Goal: Transaction & Acquisition: Purchase product/service

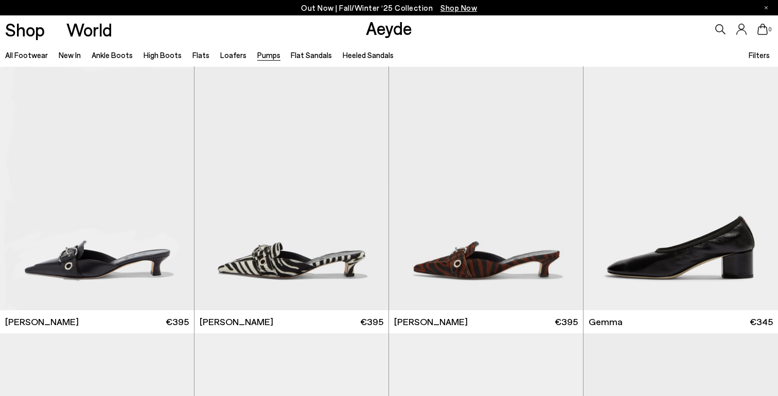
scroll to position [2552, 0]
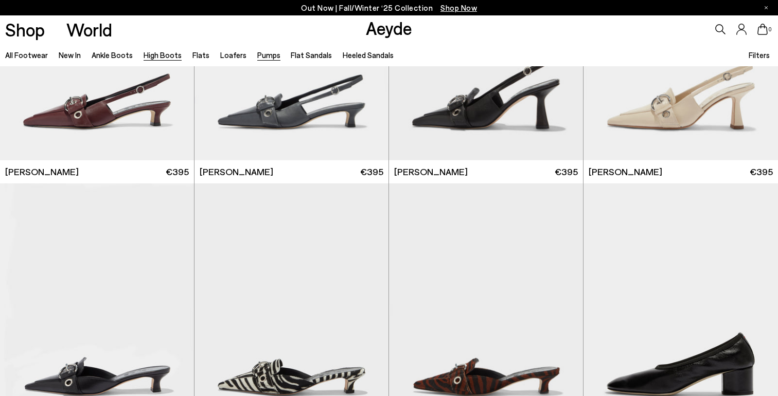
click at [156, 54] on link "High Boots" at bounding box center [162, 54] width 38 height 9
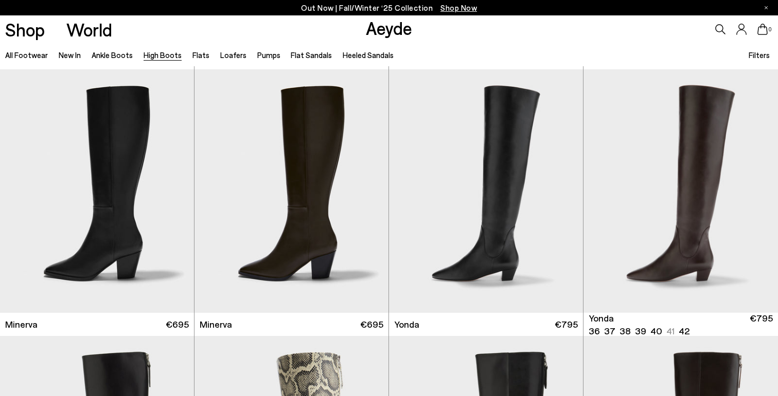
scroll to position [531, 0]
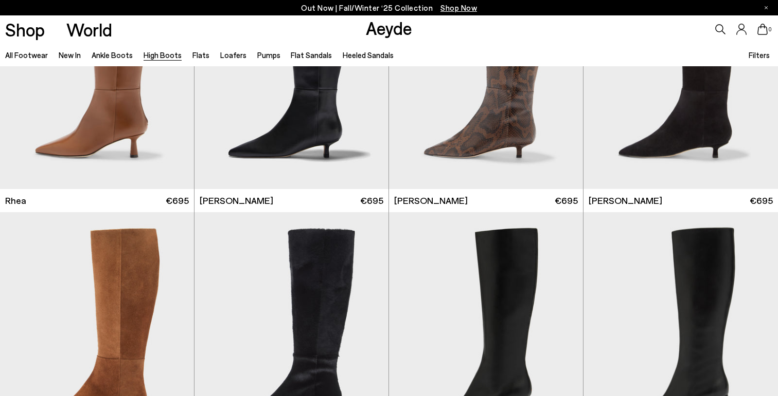
scroll to position [1095, 0]
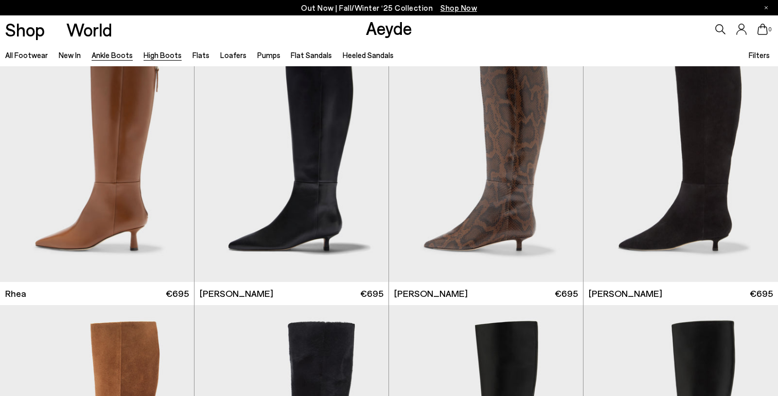
click at [104, 57] on link "Ankle Boots" at bounding box center [112, 54] width 41 height 9
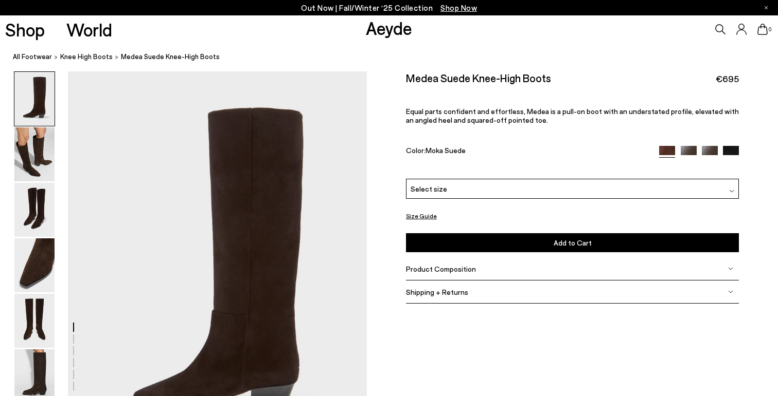
scroll to position [7, 0]
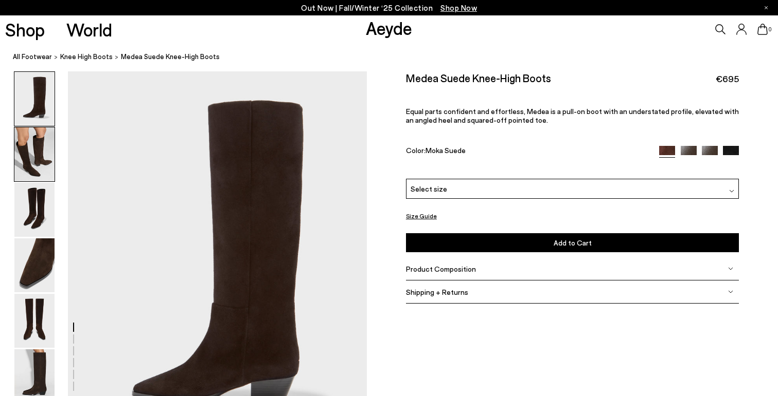
click at [43, 156] on img at bounding box center [34, 155] width 40 height 54
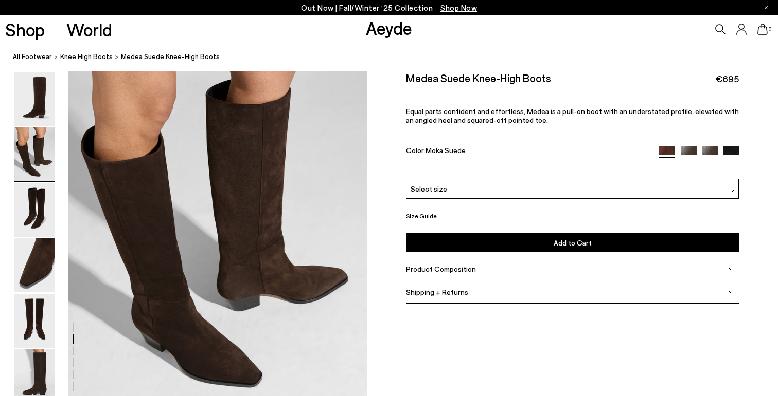
scroll to position [446, 0]
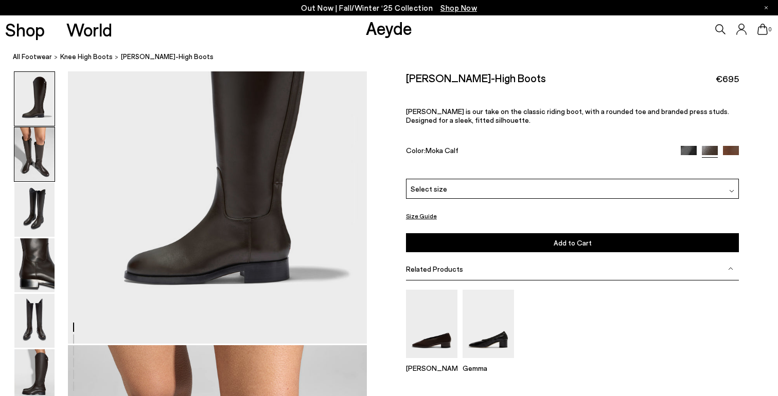
click at [29, 158] on img at bounding box center [34, 155] width 40 height 54
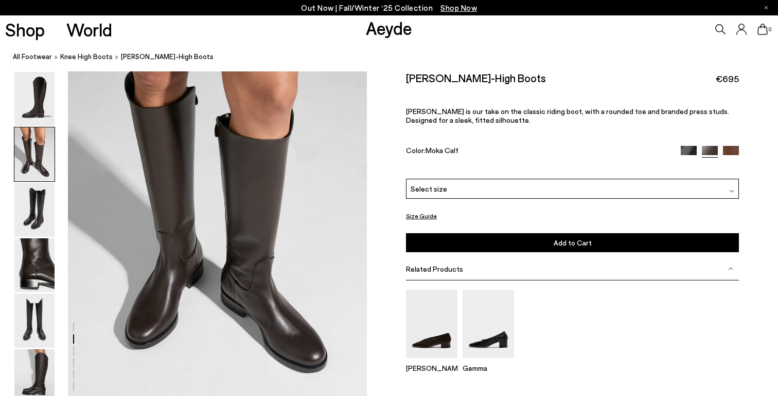
scroll to position [467, 0]
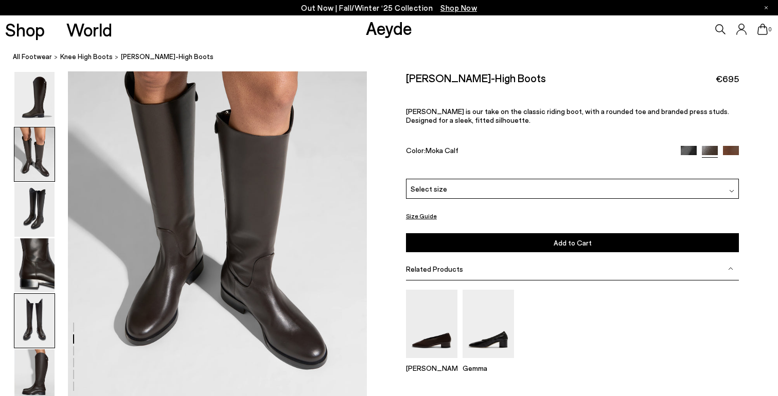
click at [29, 326] on img at bounding box center [34, 321] width 40 height 54
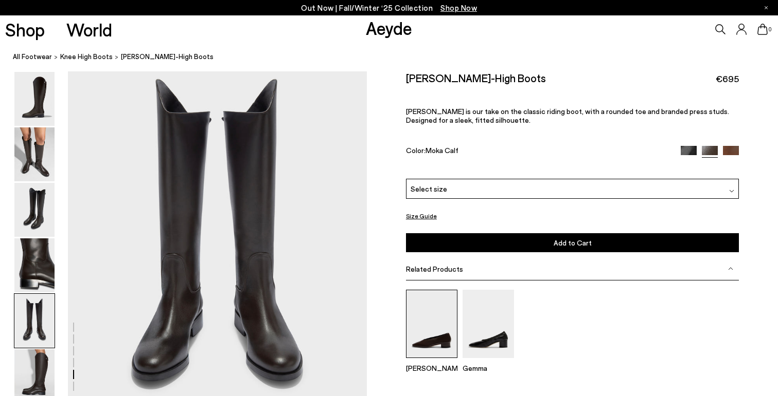
scroll to position [1627, 0]
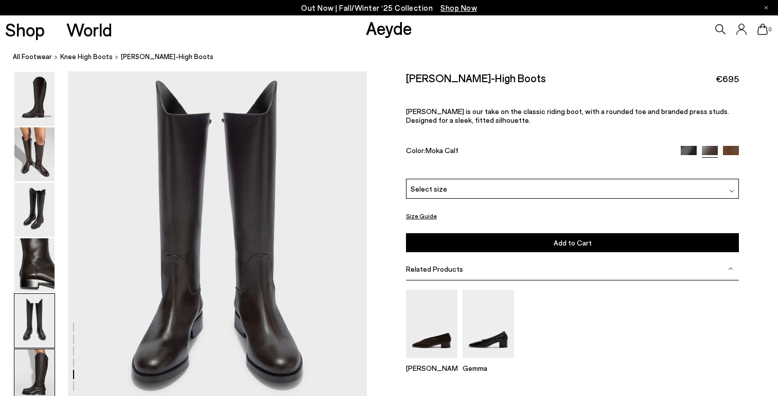
click at [46, 374] on img at bounding box center [34, 377] width 40 height 54
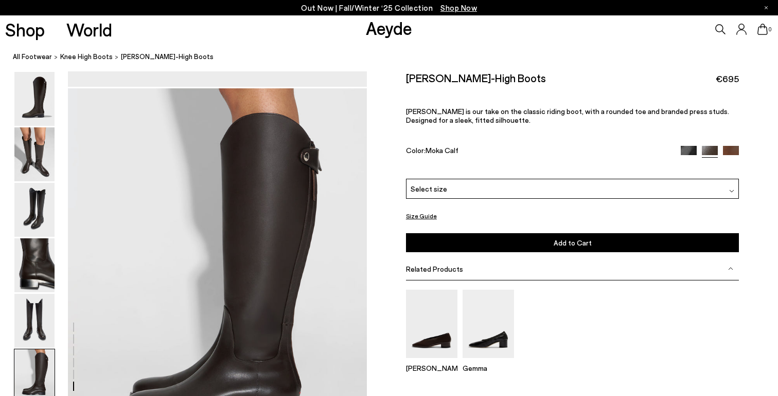
scroll to position [1985, 0]
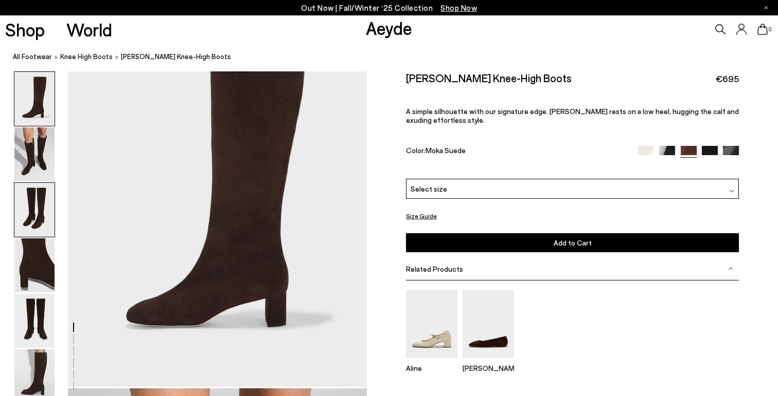
click at [37, 207] on img at bounding box center [34, 210] width 40 height 54
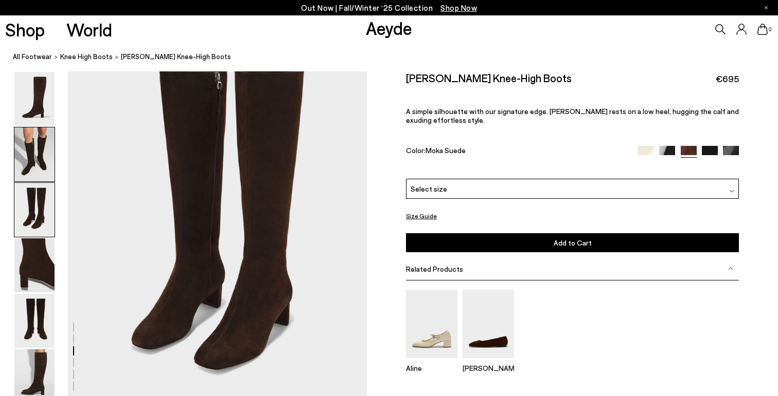
click at [31, 135] on img at bounding box center [34, 155] width 40 height 54
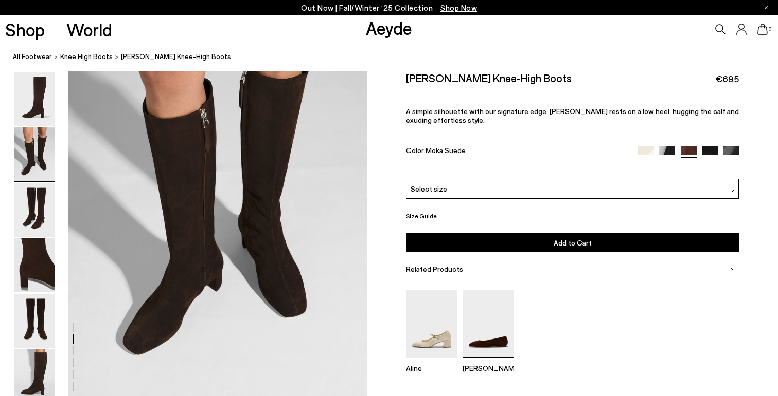
scroll to position [474, 0]
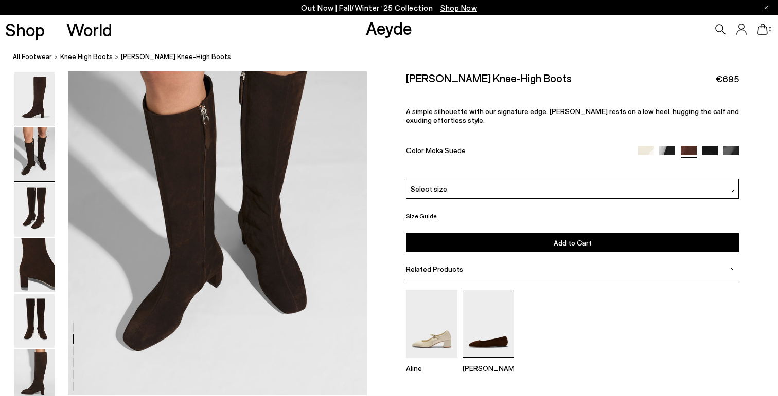
click at [491, 332] on img at bounding box center [487, 324] width 51 height 68
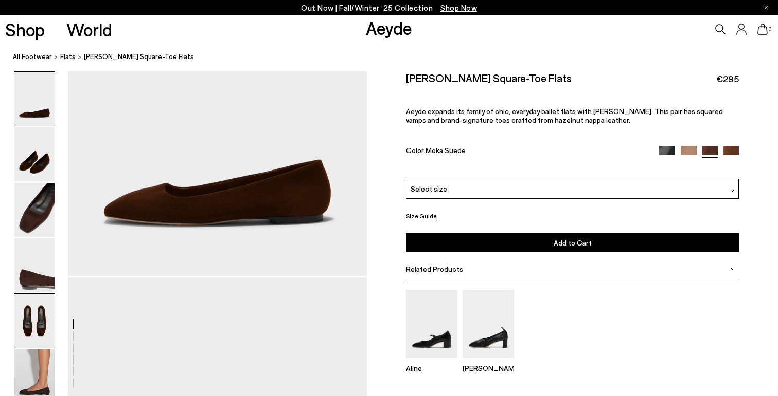
click at [33, 328] on img at bounding box center [34, 321] width 40 height 54
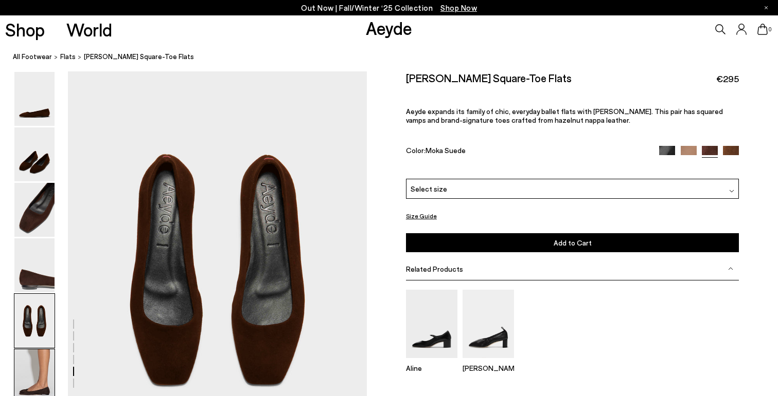
click at [29, 387] on img at bounding box center [34, 377] width 40 height 54
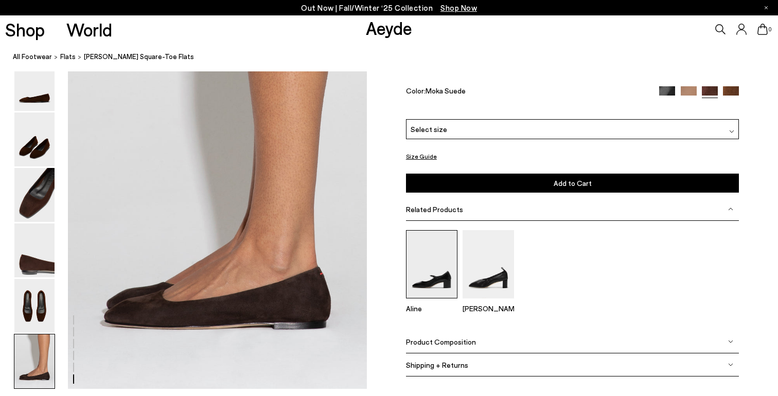
scroll to position [2009, 0]
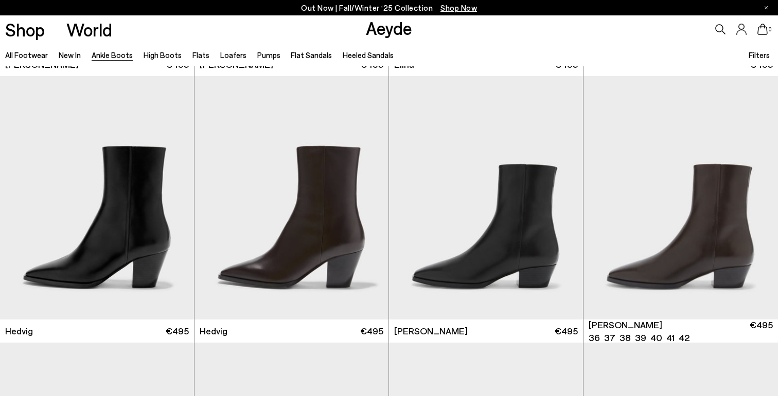
scroll to position [258, 0]
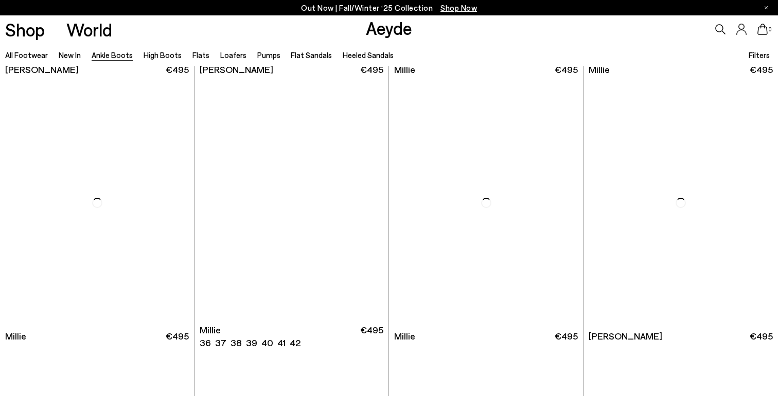
scroll to position [2124, 0]
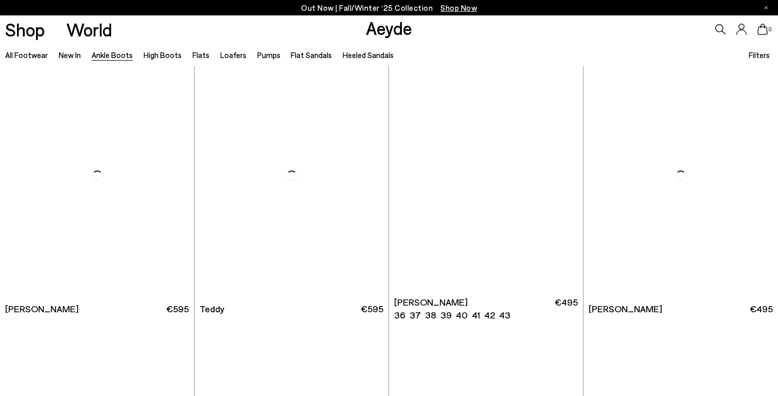
scroll to position [3491, 0]
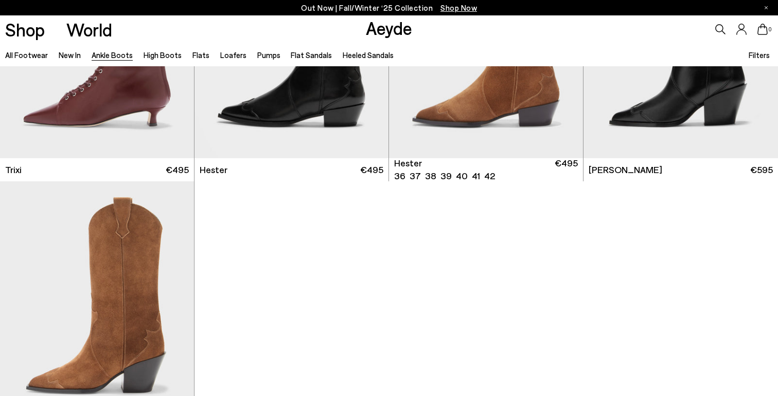
scroll to position [5641, 0]
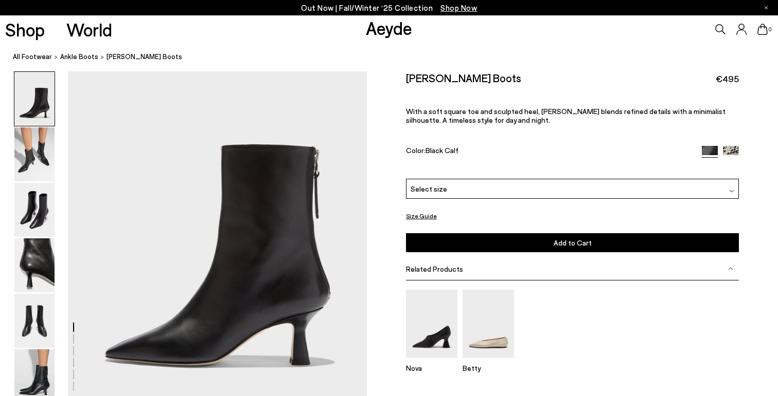
scroll to position [46, 0]
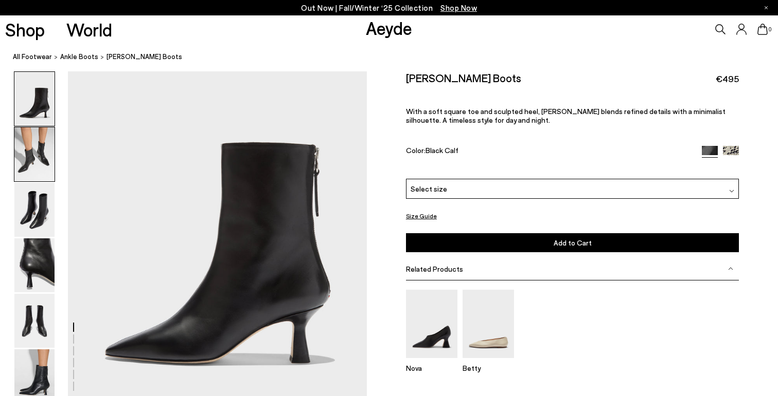
click at [42, 158] on img at bounding box center [34, 155] width 40 height 54
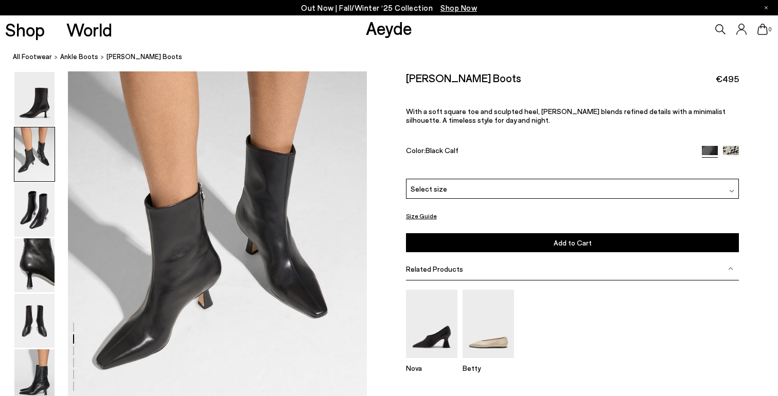
scroll to position [451, 0]
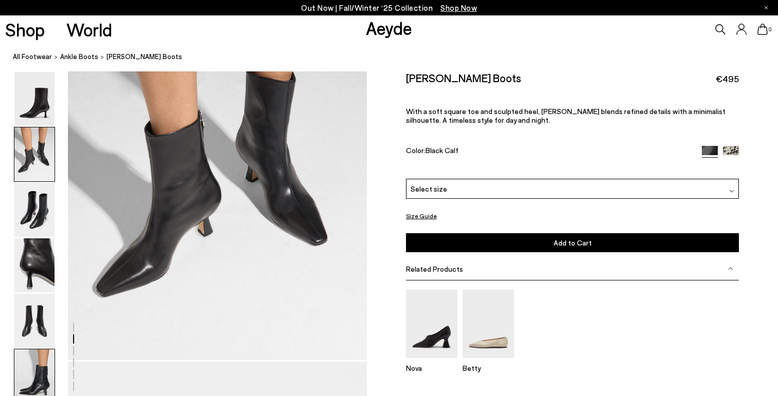
click at [37, 381] on img at bounding box center [34, 377] width 40 height 54
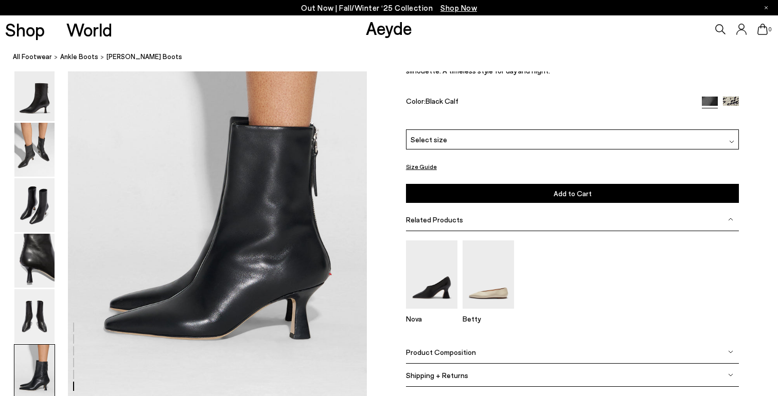
scroll to position [2072, 0]
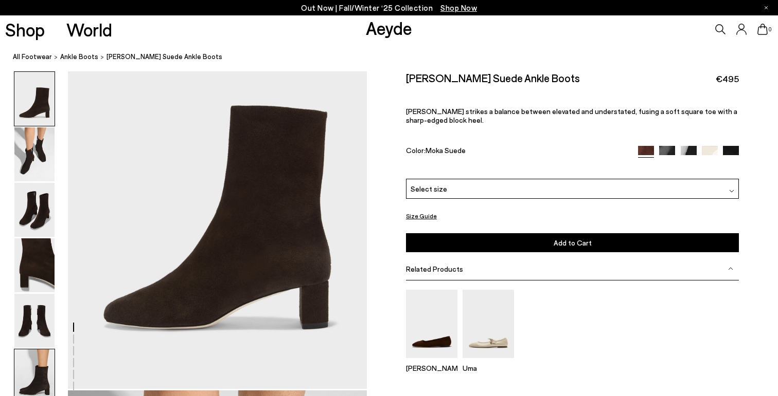
click at [26, 375] on img at bounding box center [34, 377] width 40 height 54
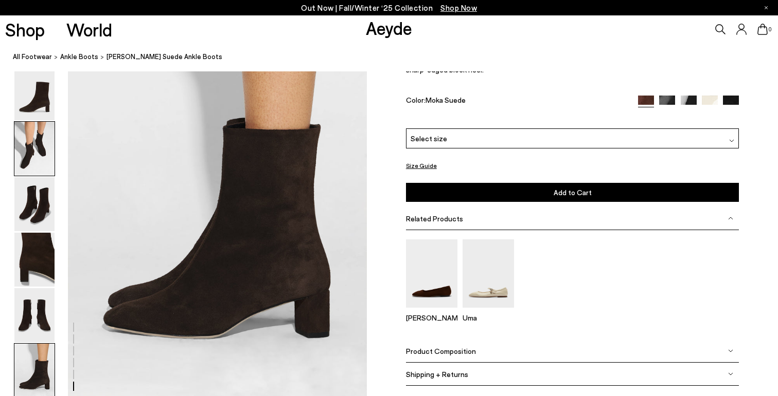
click at [23, 132] on img at bounding box center [34, 149] width 40 height 54
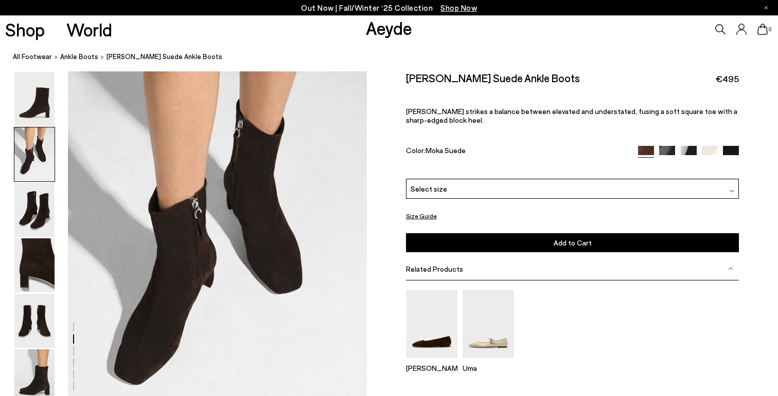
scroll to position [436, 0]
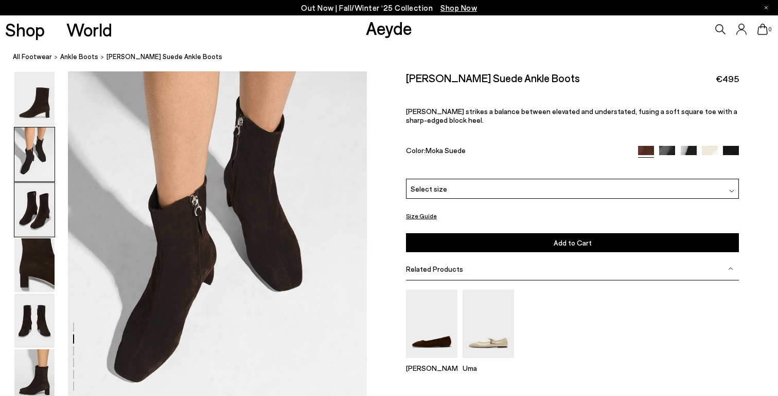
click at [31, 213] on img at bounding box center [34, 210] width 40 height 54
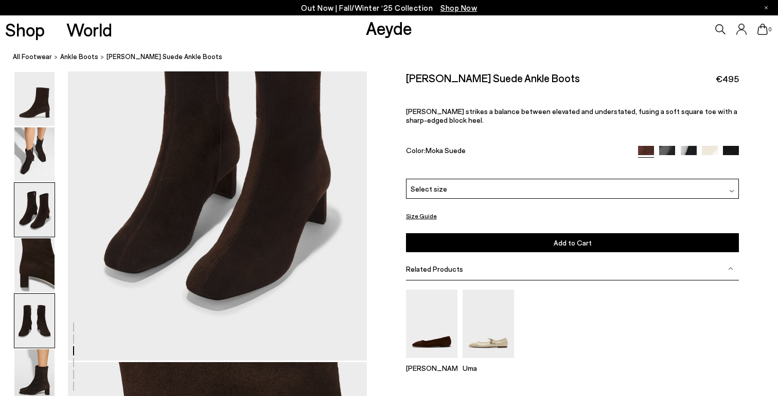
scroll to position [910, 0]
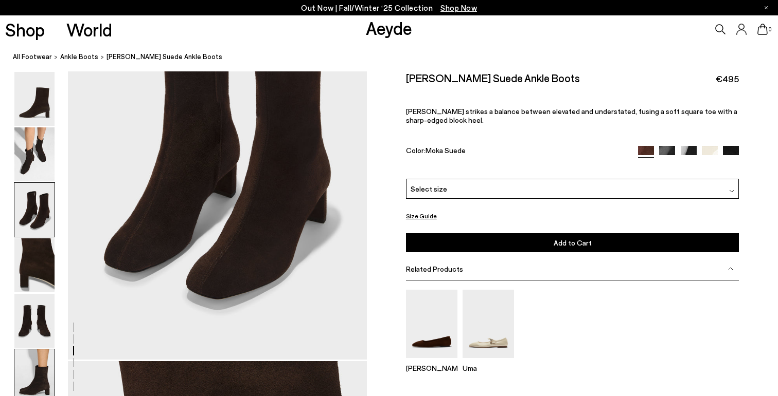
click at [39, 392] on img at bounding box center [34, 377] width 40 height 54
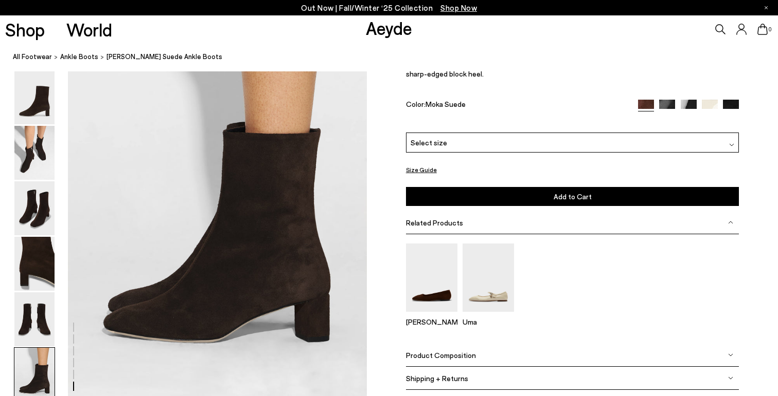
scroll to position [2072, 0]
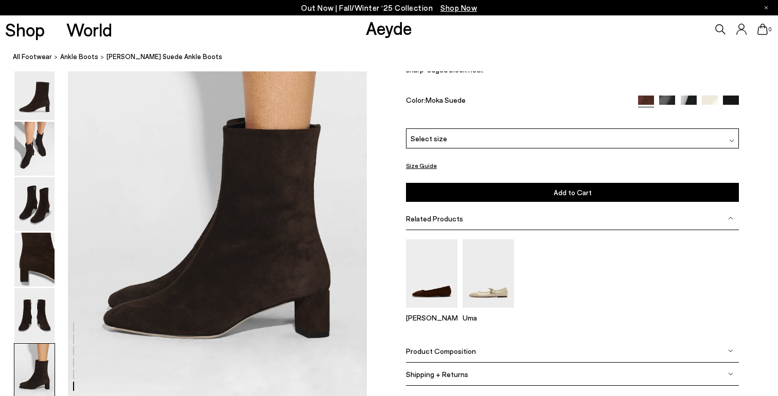
click at [457, 147] on div "Select size" at bounding box center [572, 139] width 333 height 20
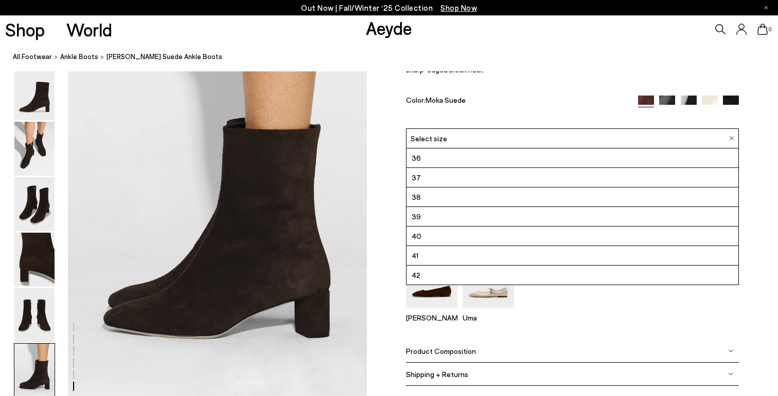
click at [459, 216] on li "39" at bounding box center [572, 218] width 332 height 20
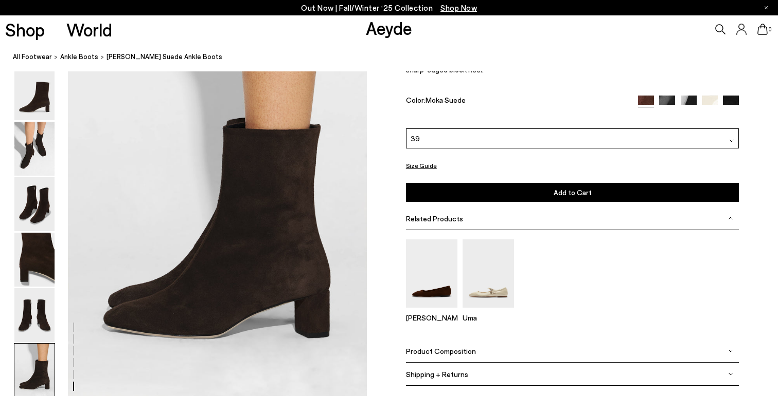
click at [572, 190] on span "Add to Cart" at bounding box center [572, 192] width 38 height 9
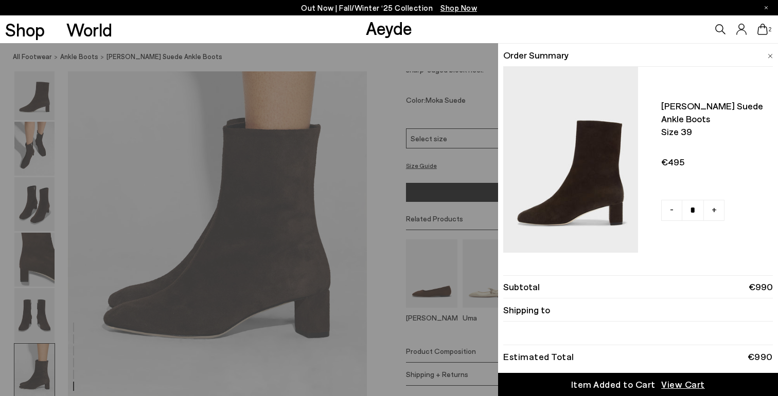
click at [770, 54] on img at bounding box center [769, 56] width 5 height 5
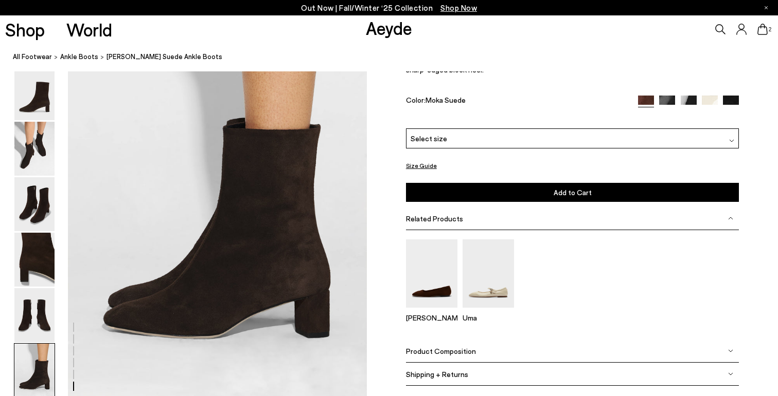
click at [713, 100] on img at bounding box center [709, 104] width 16 height 16
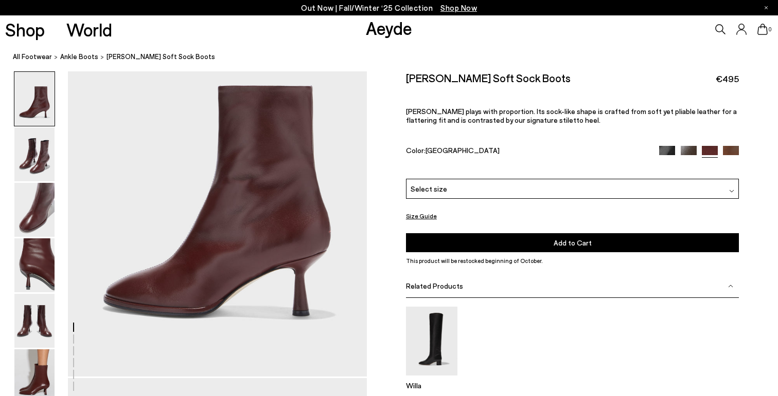
scroll to position [112, 0]
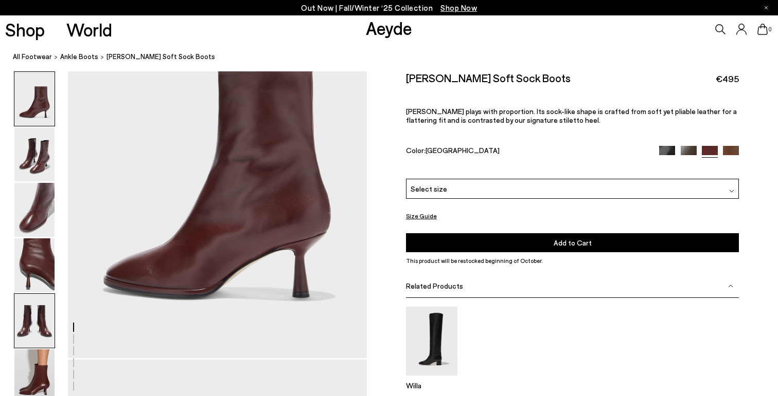
click at [34, 324] on img at bounding box center [34, 321] width 40 height 54
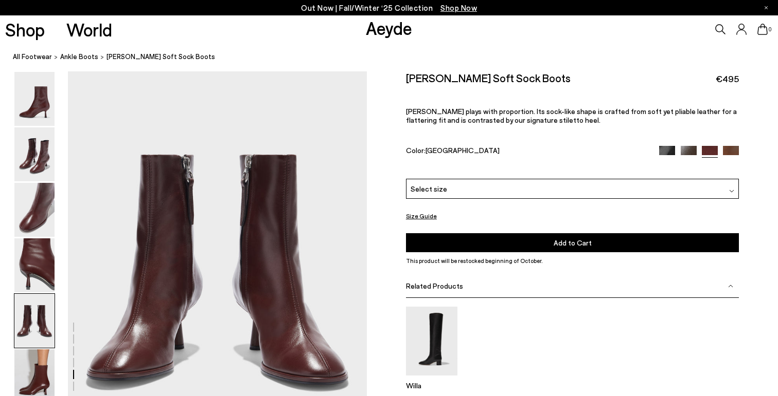
scroll to position [1601, 0]
click at [33, 206] on img at bounding box center [34, 210] width 40 height 54
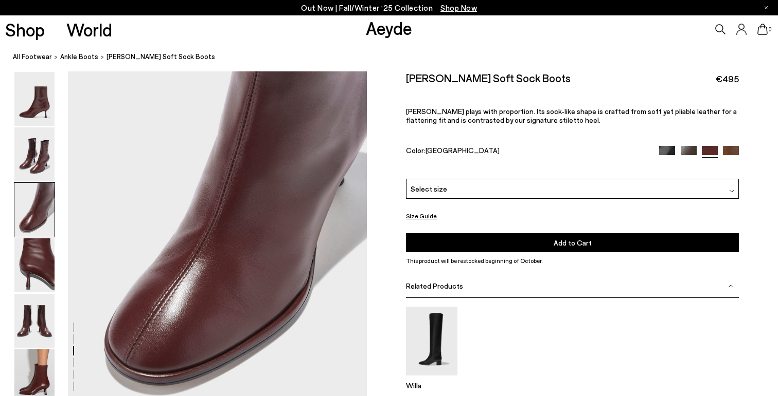
scroll to position [853, 0]
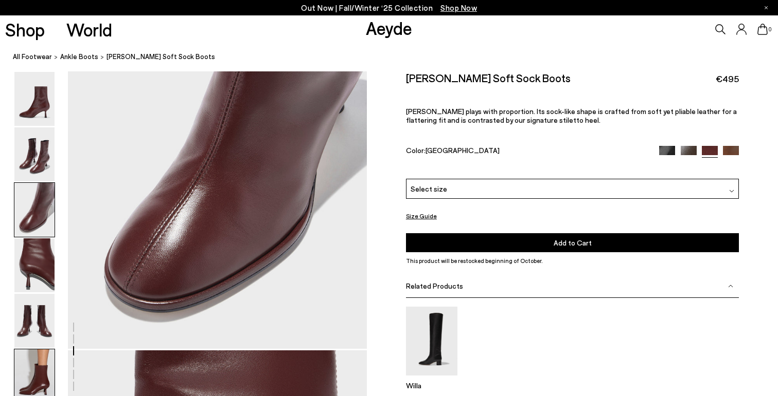
click at [33, 367] on img at bounding box center [34, 377] width 40 height 54
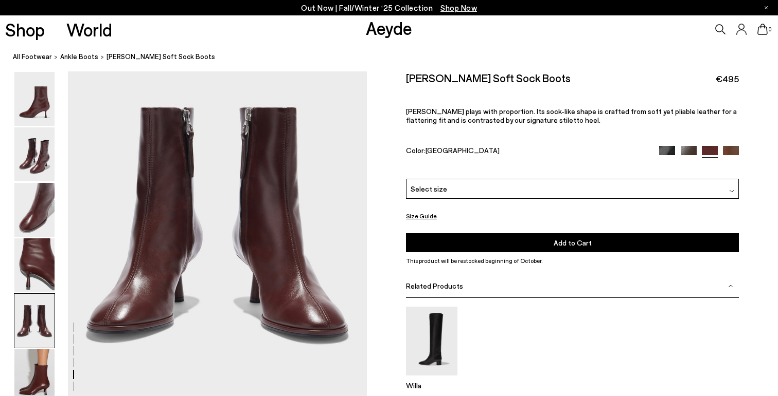
scroll to position [1650, 0]
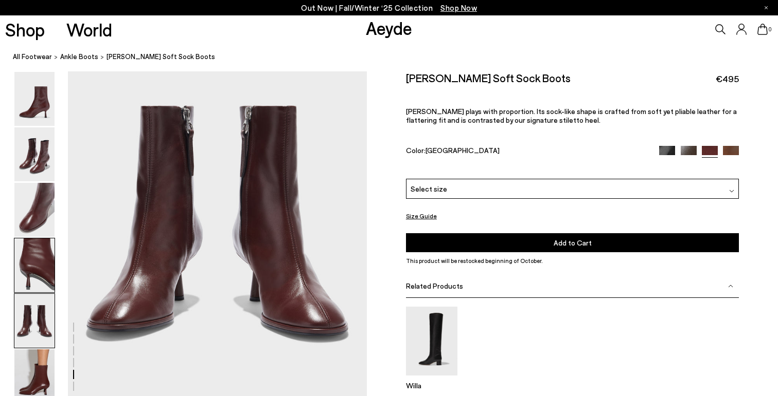
click at [22, 272] on img at bounding box center [34, 266] width 40 height 54
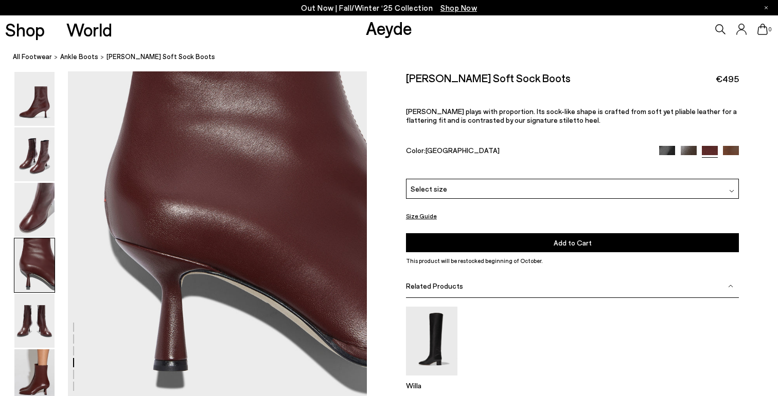
scroll to position [1267, 0]
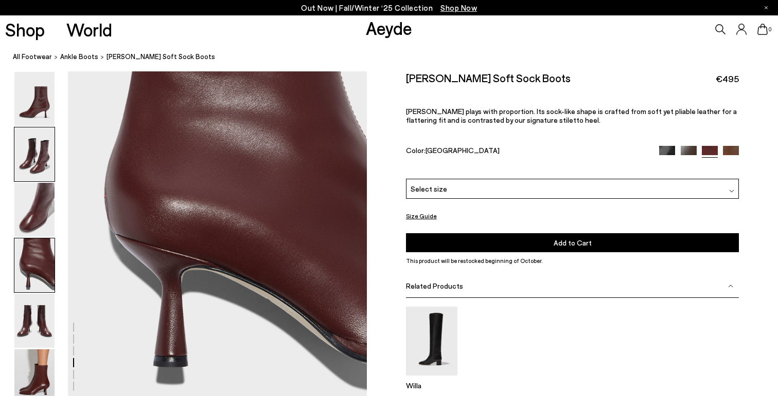
click at [49, 157] on img at bounding box center [34, 155] width 40 height 54
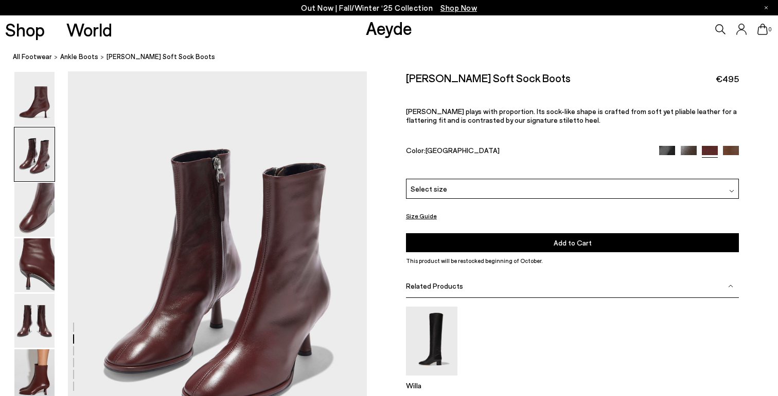
scroll to position [401, 0]
click at [645, 200] on div "Please Select a Color Port Nappa Black Nappa Moka Nappa Port Nappa Tobacco Napp…" at bounding box center [572, 216] width 333 height 74
click at [623, 194] on div "Select size" at bounding box center [572, 189] width 333 height 20
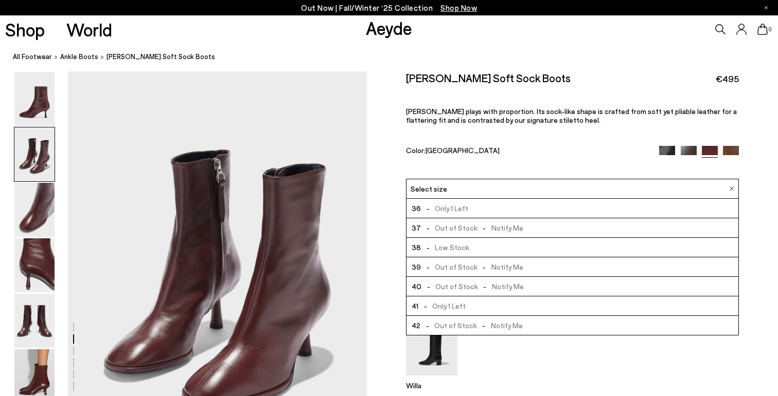
click at [471, 265] on span "- Out of Stock - Notify Me" at bounding box center [472, 267] width 102 height 13
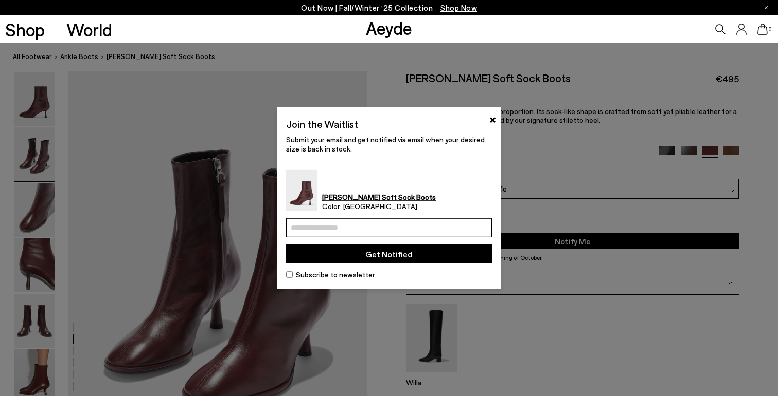
click at [391, 218] on div "Join the Waitlist × Submit your email and get notified via email when your desi…" at bounding box center [389, 198] width 206 height 164
click at [380, 225] on input "email" at bounding box center [389, 228] width 206 height 19
type input "**********"
click at [402, 255] on button "Get Notified" at bounding box center [389, 254] width 206 height 19
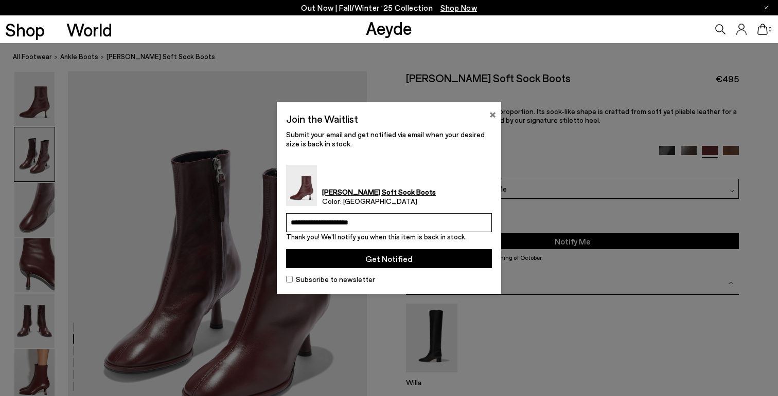
click at [493, 117] on button "×" at bounding box center [492, 113] width 7 height 12
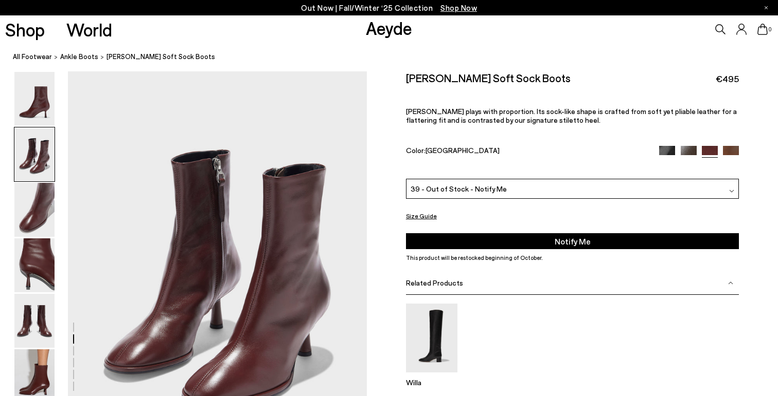
click at [669, 150] on img at bounding box center [667, 154] width 16 height 16
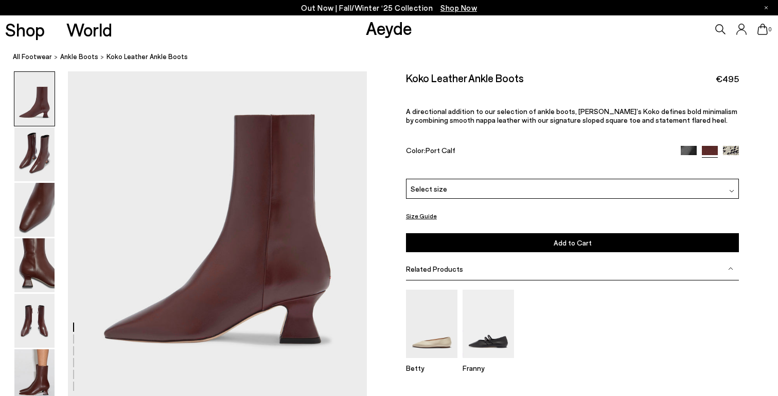
scroll to position [67, 0]
click at [45, 308] on img at bounding box center [34, 321] width 40 height 54
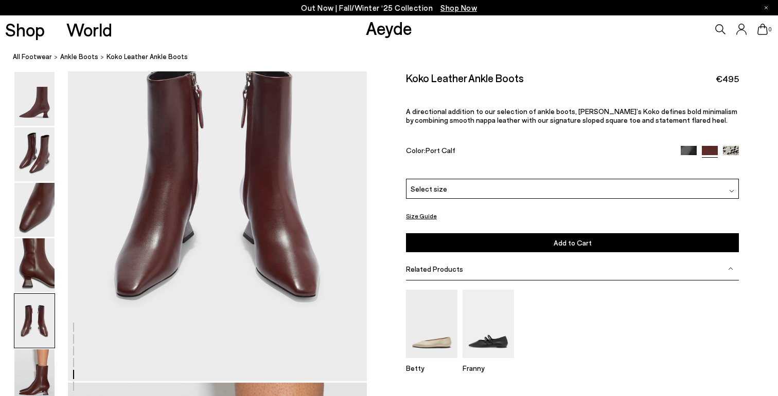
scroll to position [1696, 0]
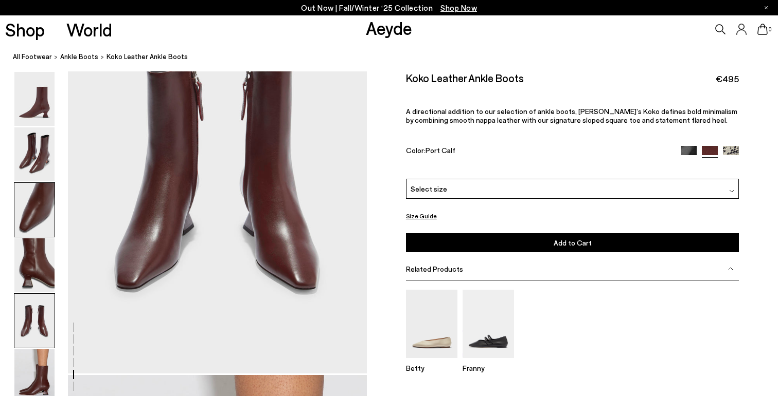
click at [29, 225] on img at bounding box center [34, 210] width 40 height 54
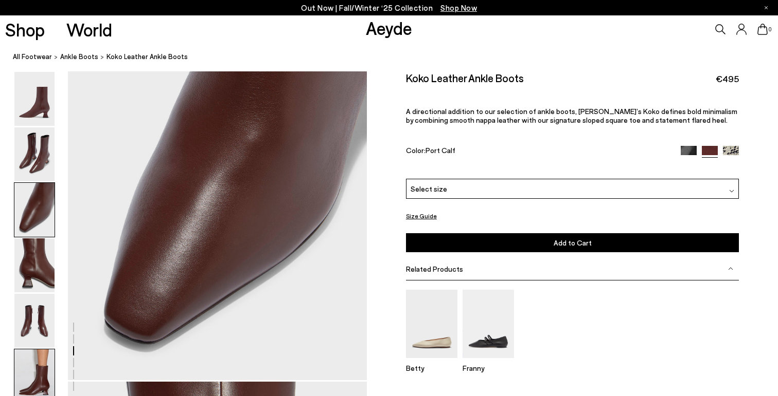
click at [30, 390] on img at bounding box center [34, 377] width 40 height 54
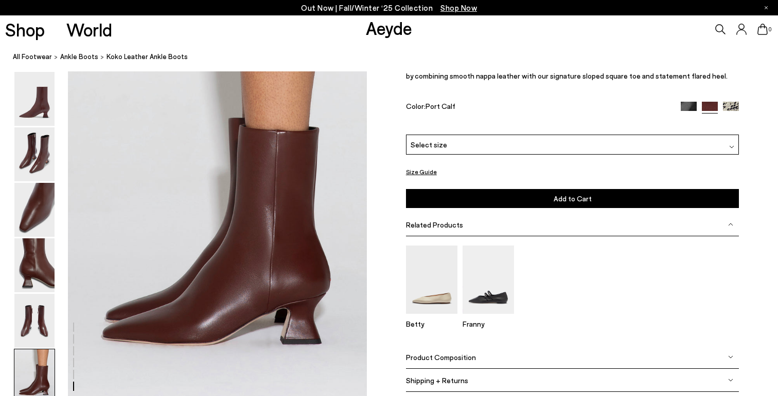
scroll to position [2072, 0]
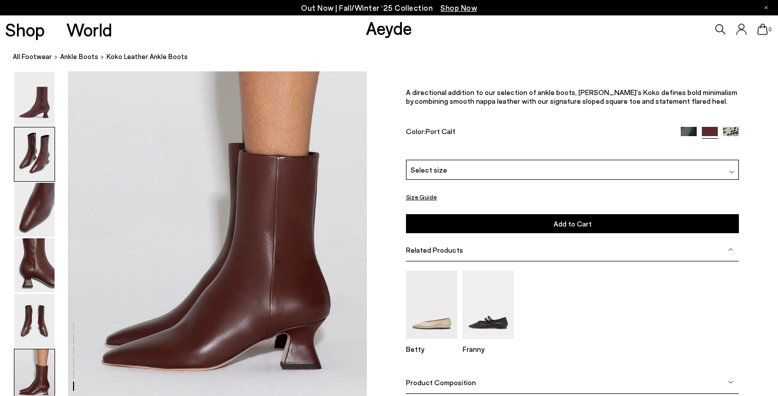
click at [27, 150] on img at bounding box center [34, 155] width 40 height 54
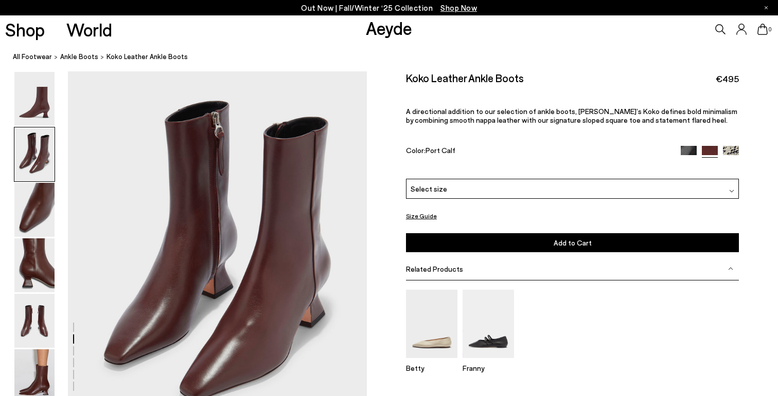
scroll to position [416, 0]
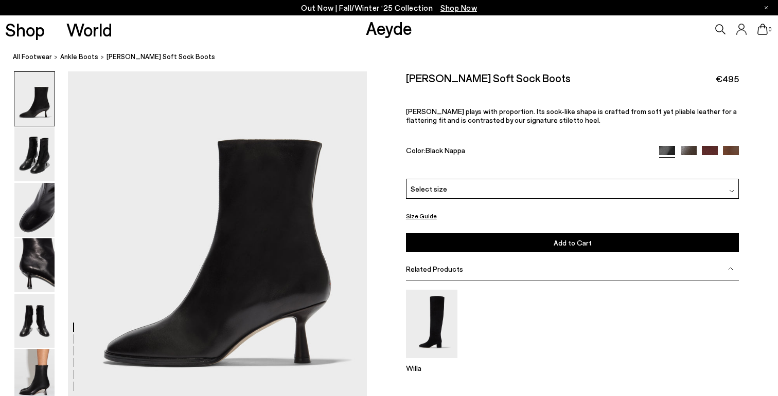
scroll to position [55, 0]
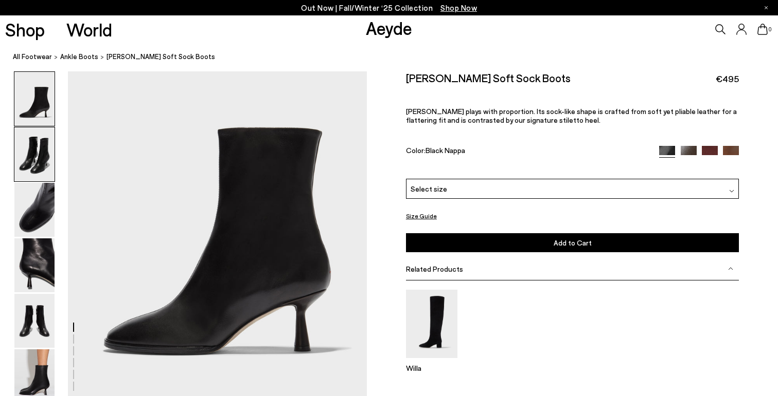
click at [31, 143] on img at bounding box center [34, 155] width 40 height 54
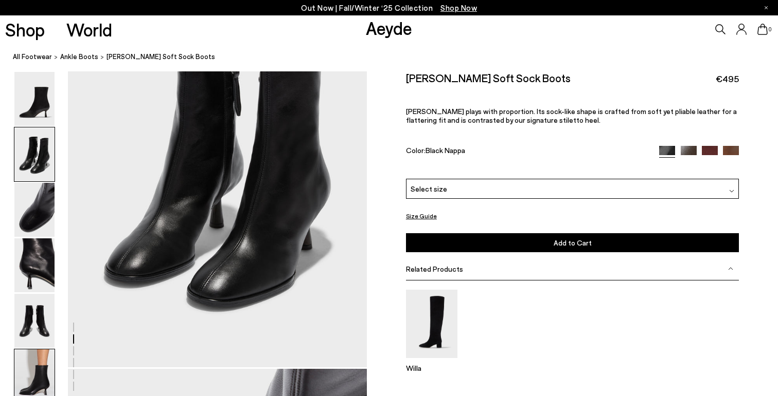
click at [29, 378] on img at bounding box center [34, 377] width 40 height 54
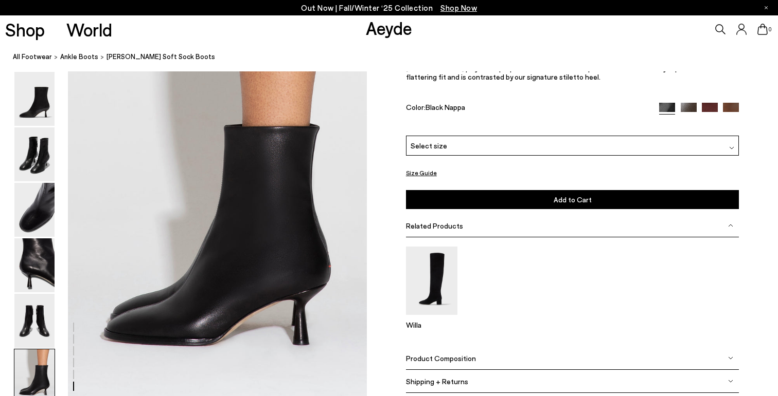
scroll to position [2072, 0]
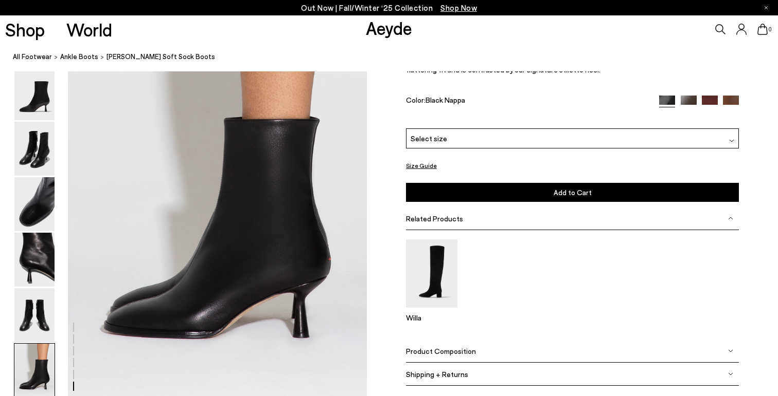
click at [683, 103] on img at bounding box center [688, 104] width 16 height 16
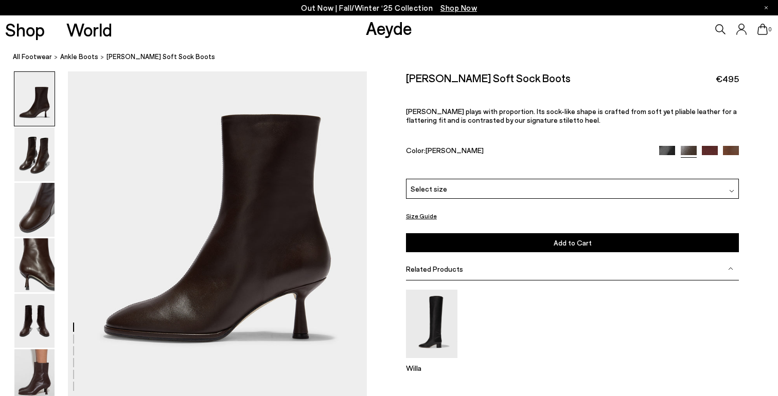
scroll to position [80, 0]
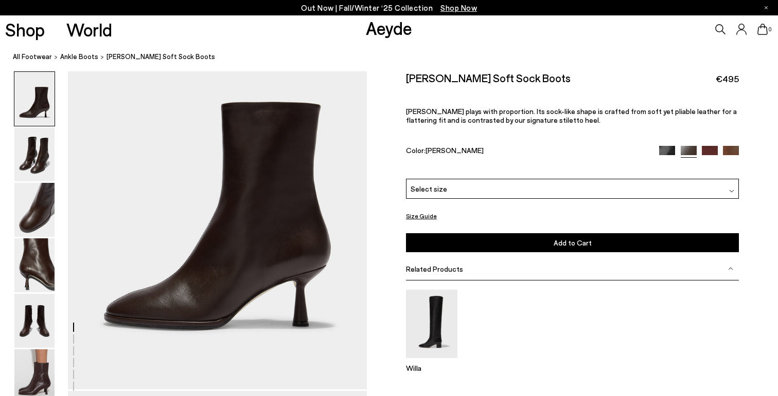
click at [447, 197] on div "Select size" at bounding box center [572, 189] width 333 height 20
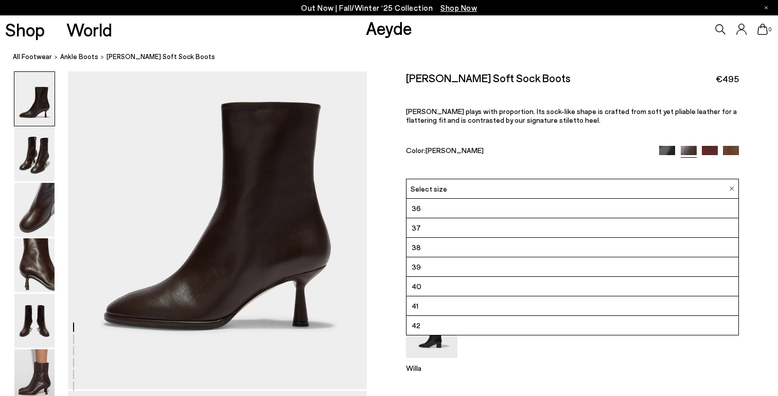
click at [499, 95] on div "Dorothy Soft Sock Boots €495 Dorothy plays with proportion. Its sock-like shape…" at bounding box center [572, 124] width 333 height 107
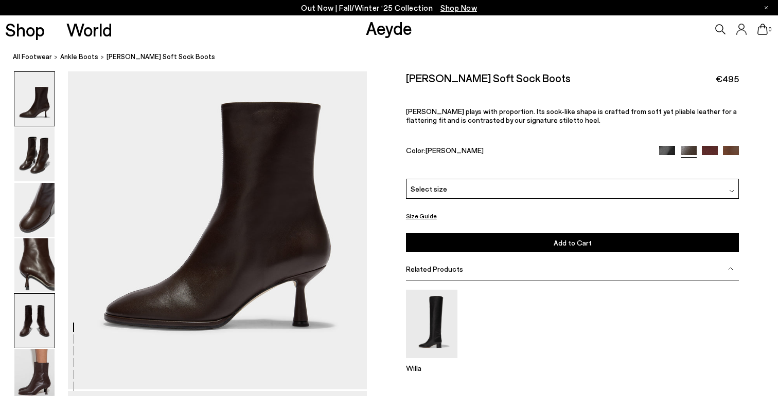
click at [30, 326] on img at bounding box center [34, 321] width 40 height 54
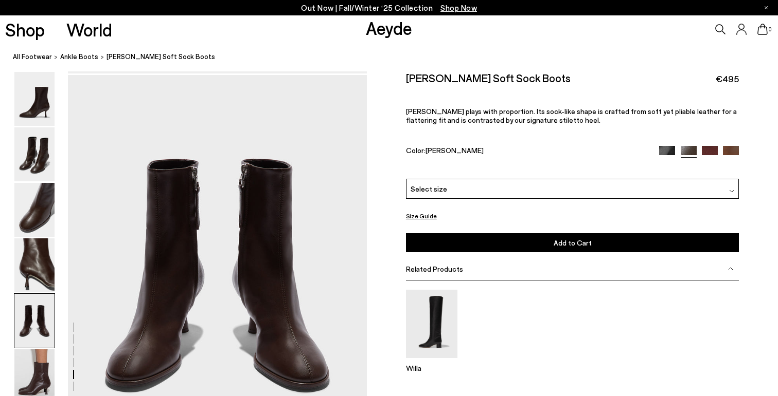
scroll to position [1601, 0]
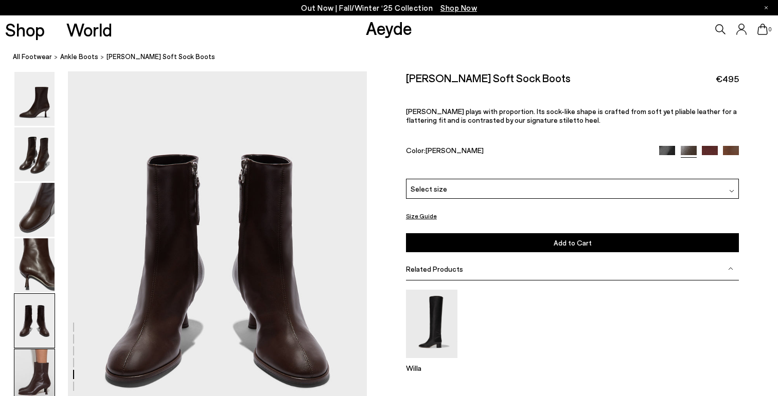
click at [35, 361] on img at bounding box center [34, 377] width 40 height 54
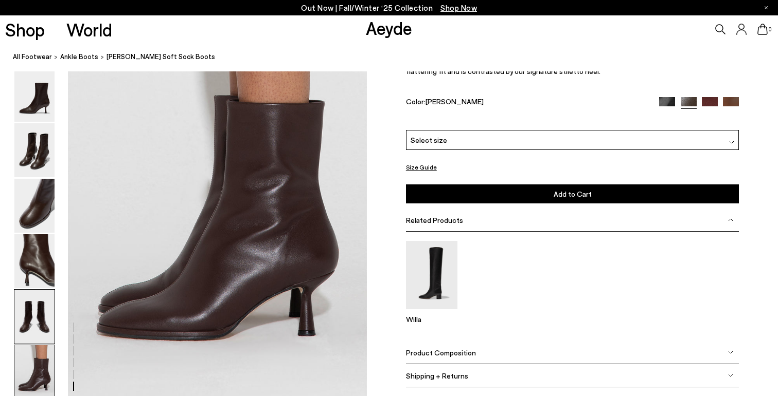
scroll to position [2072, 0]
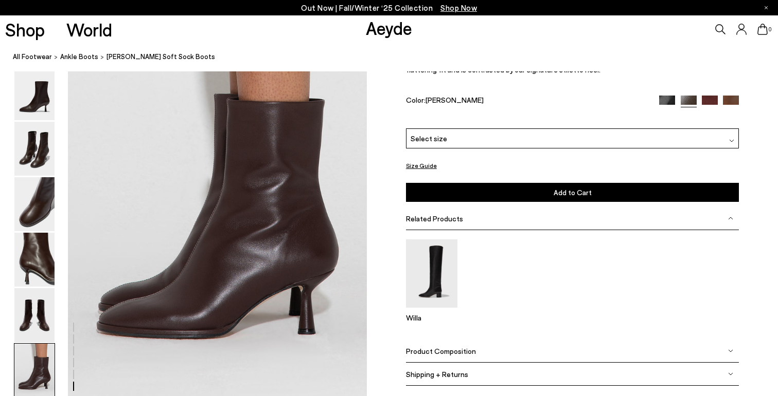
click at [735, 103] on img at bounding box center [731, 104] width 16 height 16
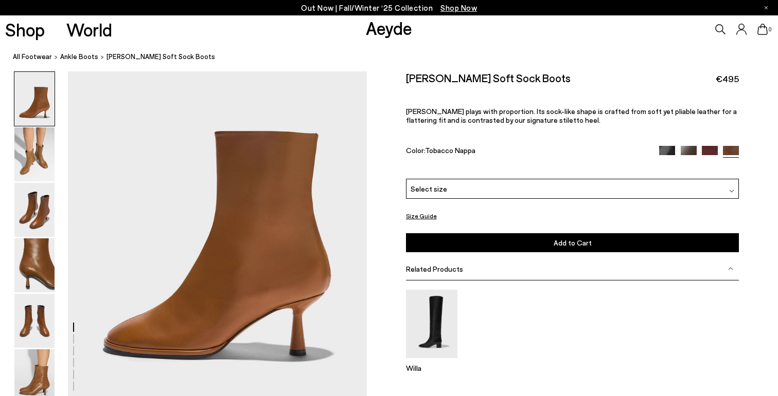
scroll to position [75, 0]
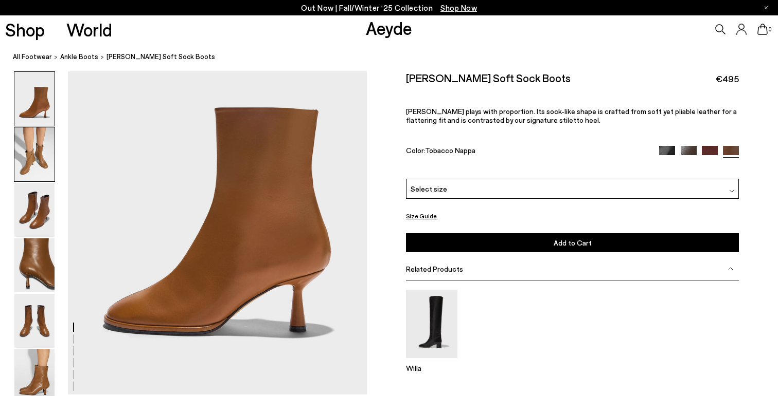
click at [36, 162] on img at bounding box center [34, 155] width 40 height 54
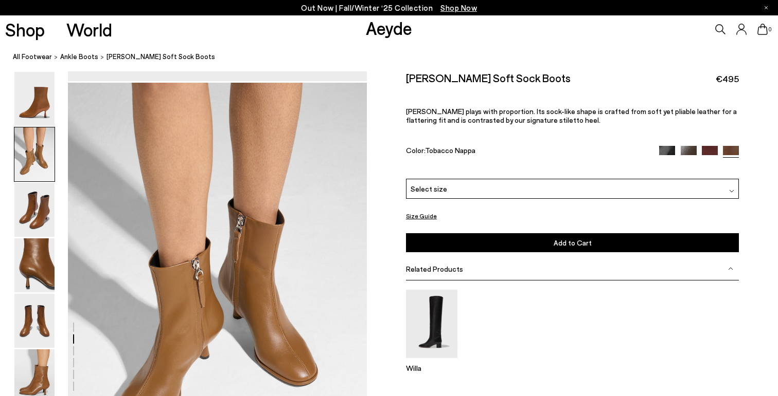
scroll to position [401, 0]
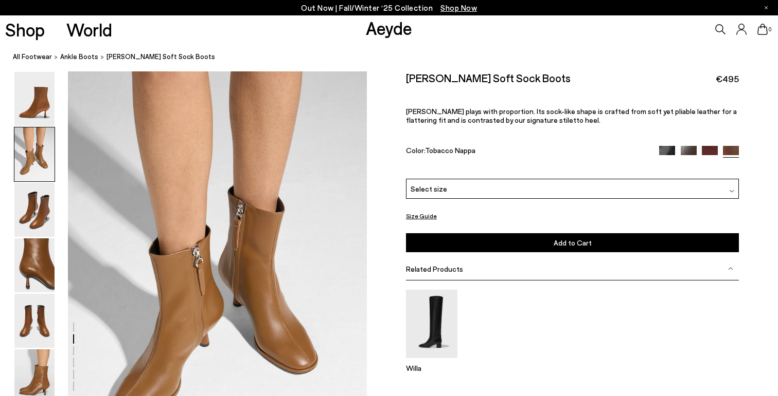
click at [706, 152] on img at bounding box center [709, 154] width 16 height 16
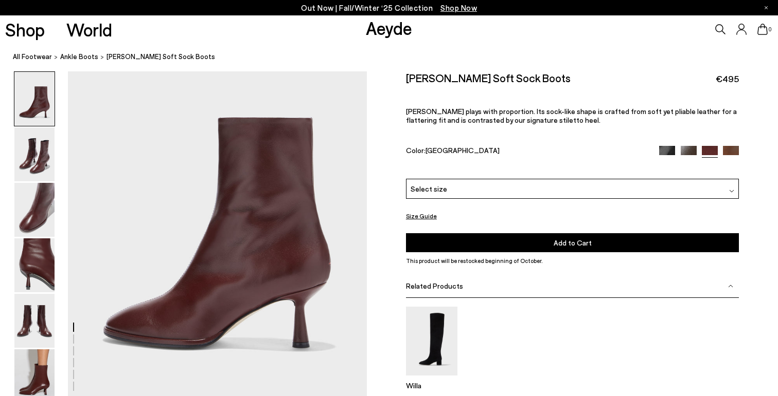
scroll to position [87, 0]
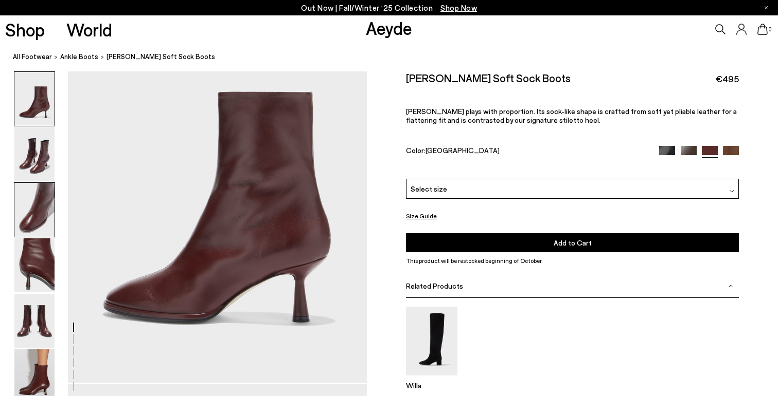
click at [44, 198] on img at bounding box center [34, 210] width 40 height 54
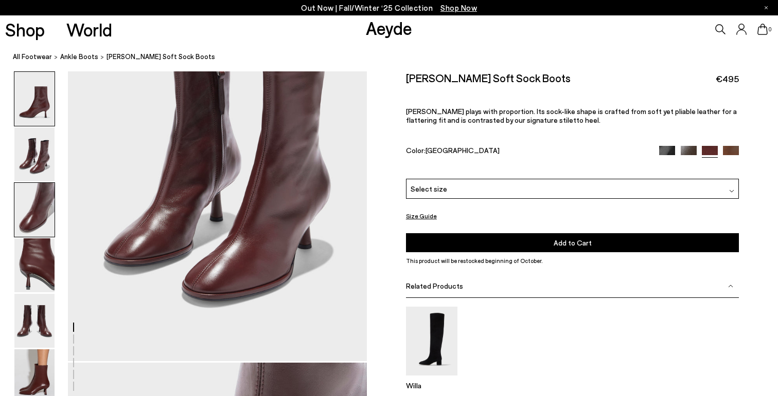
click at [44, 198] on img at bounding box center [34, 210] width 40 height 54
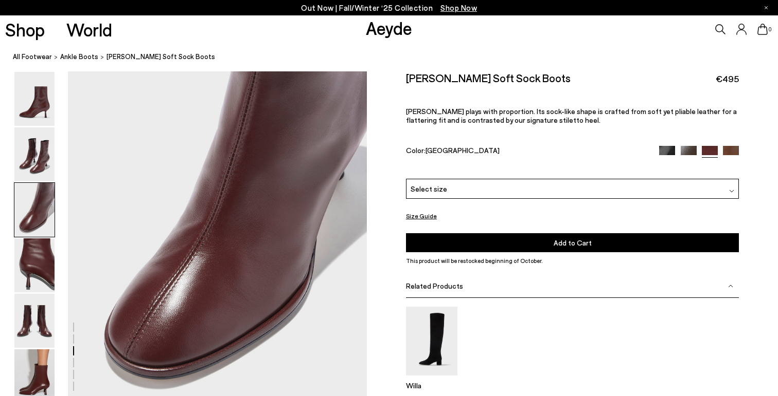
scroll to position [855, 0]
click at [682, 151] on img at bounding box center [688, 154] width 16 height 16
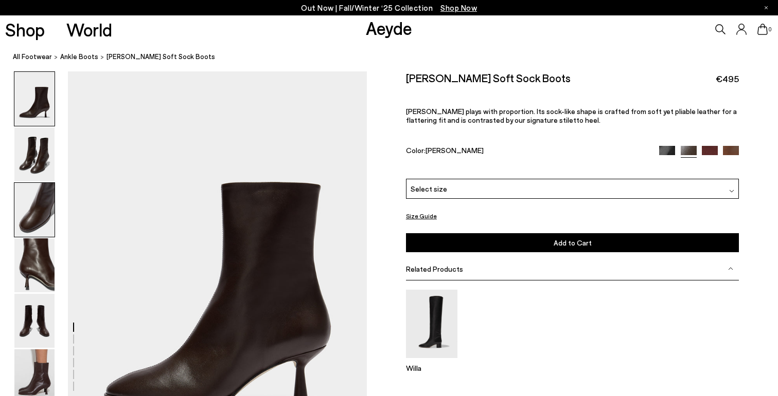
click at [37, 219] on img at bounding box center [34, 210] width 40 height 54
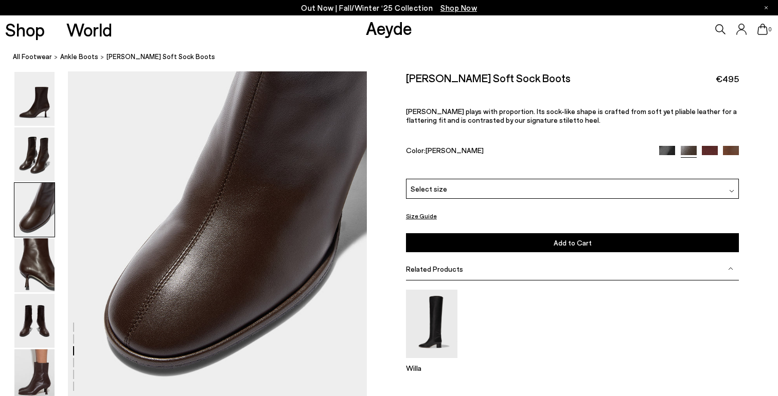
scroll to position [865, 0]
click at [486, 187] on div "Select size" at bounding box center [572, 189] width 333 height 20
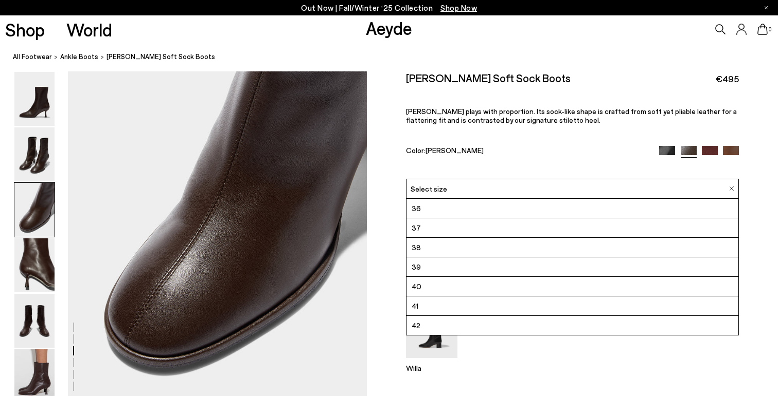
click at [443, 267] on li "39" at bounding box center [572, 268] width 332 height 20
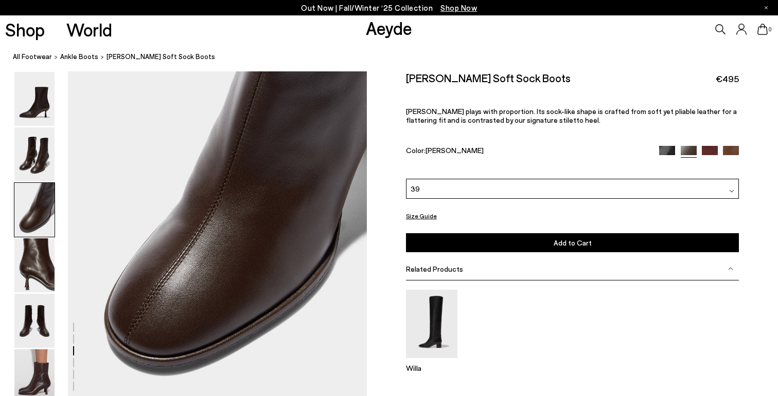
click at [601, 242] on button "Add to Cart Select a Size First" at bounding box center [572, 242] width 333 height 19
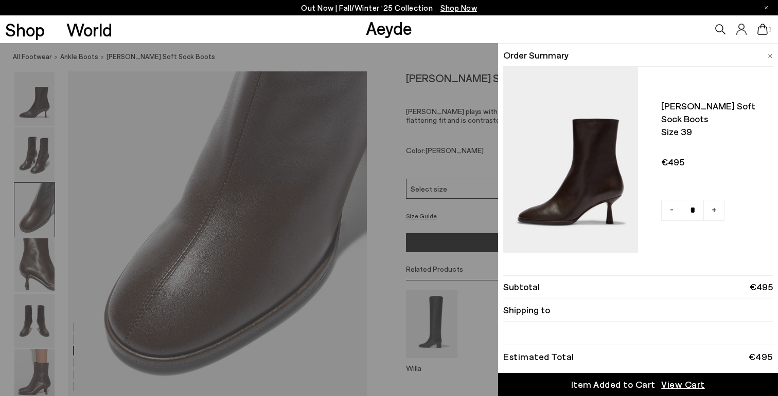
click at [768, 54] on img at bounding box center [769, 56] width 5 height 5
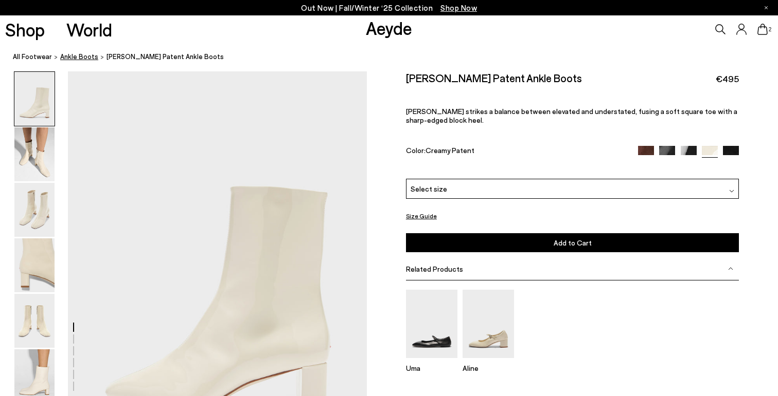
click at [75, 59] on span "ankle boots" at bounding box center [79, 56] width 38 height 8
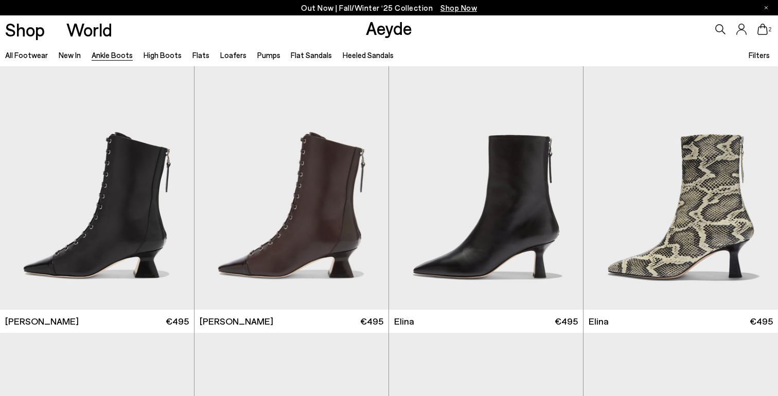
click at [766, 57] on span "Filters" at bounding box center [758, 54] width 21 height 9
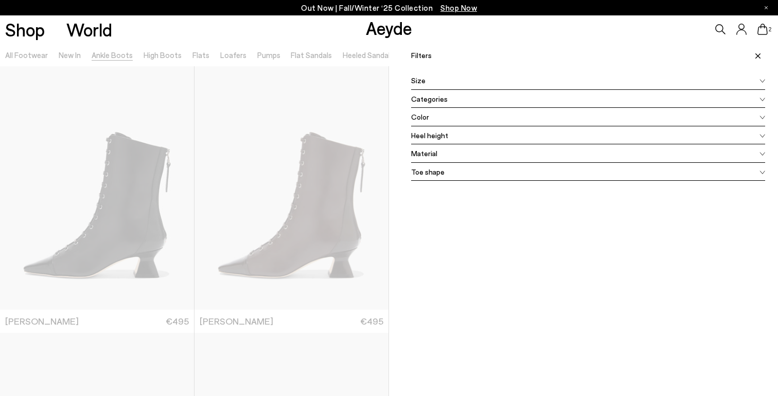
click at [420, 118] on span "Color" at bounding box center [420, 117] width 18 height 11
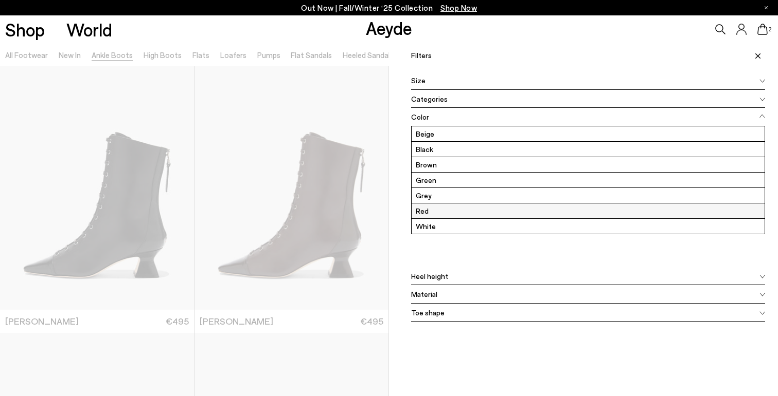
click at [426, 210] on label "Red" at bounding box center [587, 211] width 353 height 15
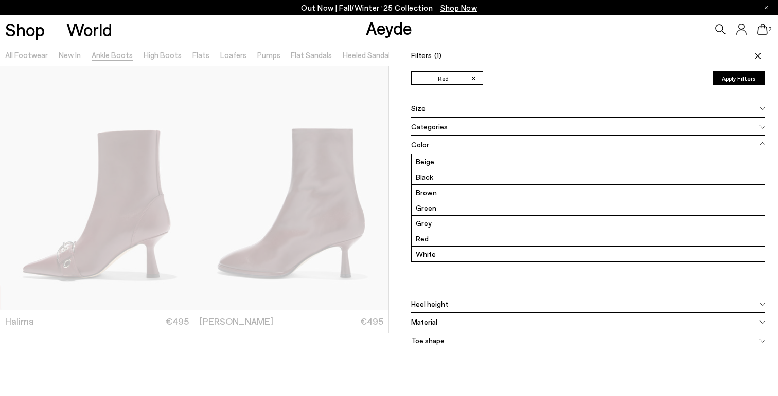
click at [307, 365] on div at bounding box center [194, 241] width 389 height 396
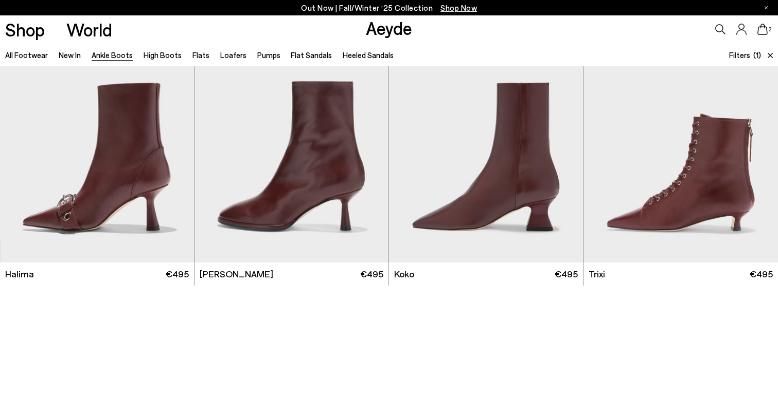
scroll to position [49, 0]
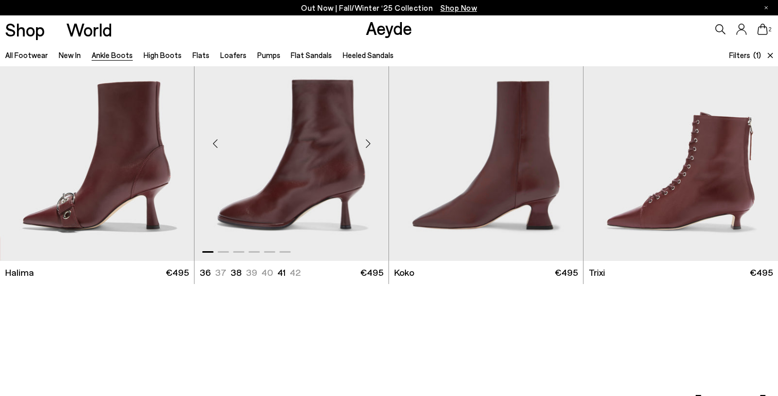
click at [324, 185] on img "1 / 6" at bounding box center [291, 139] width 194 height 244
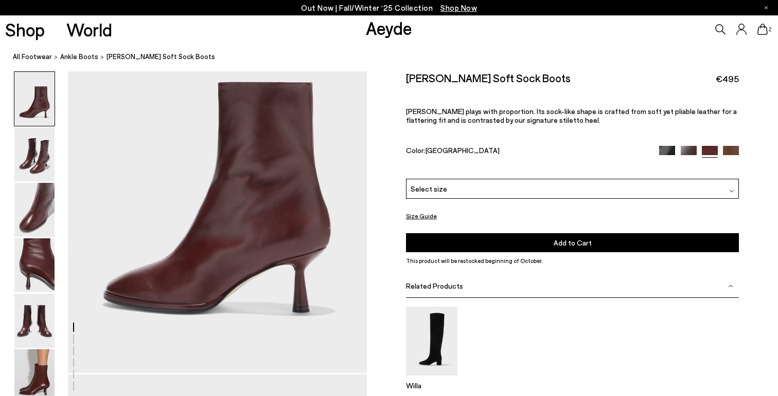
scroll to position [118, 0]
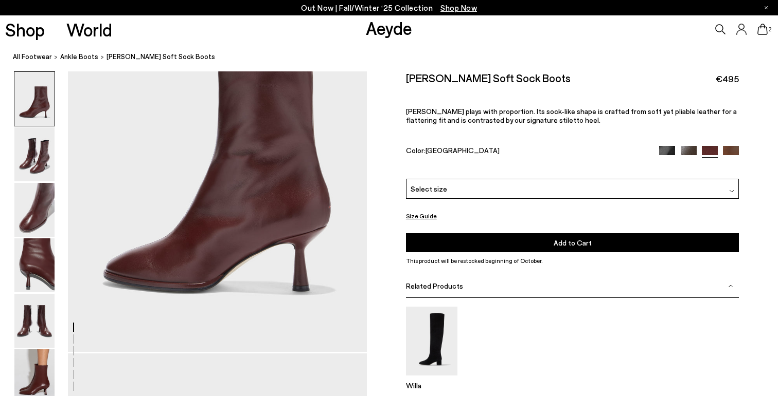
click at [460, 284] on div "Related Products" at bounding box center [572, 286] width 333 height 23
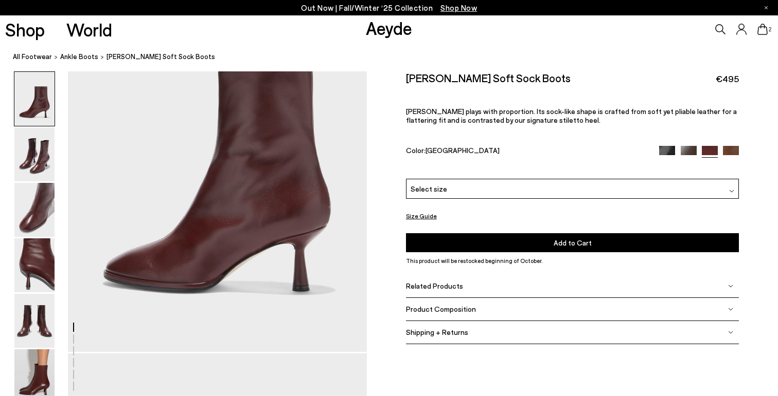
click at [471, 333] on div "Shipping + Returns" at bounding box center [572, 332] width 333 height 23
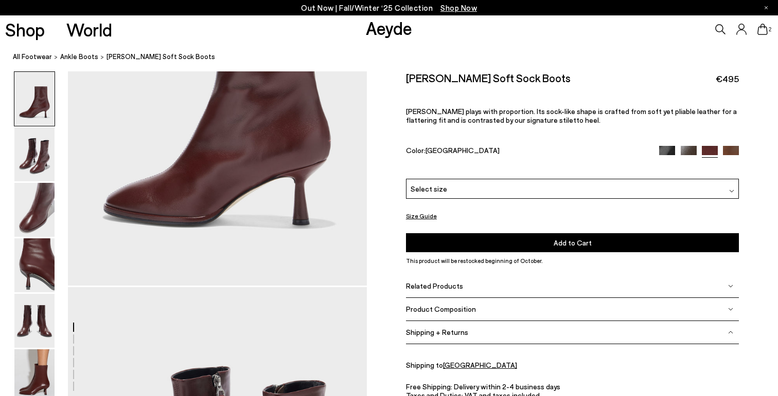
click at [462, 311] on span "Product Composition" at bounding box center [441, 309] width 70 height 9
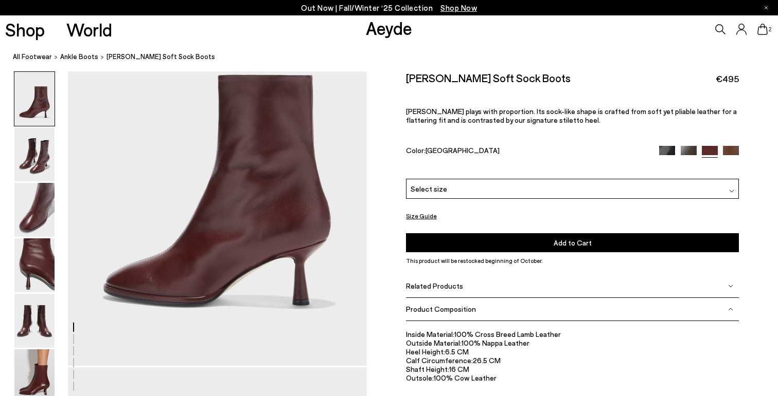
scroll to position [0, 0]
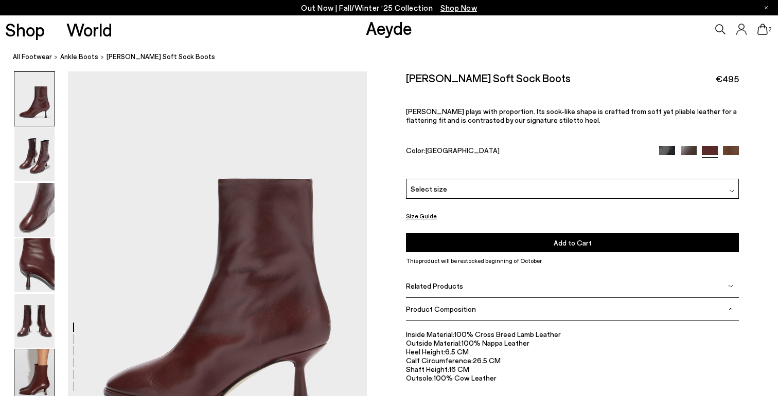
click at [42, 379] on img at bounding box center [34, 377] width 40 height 54
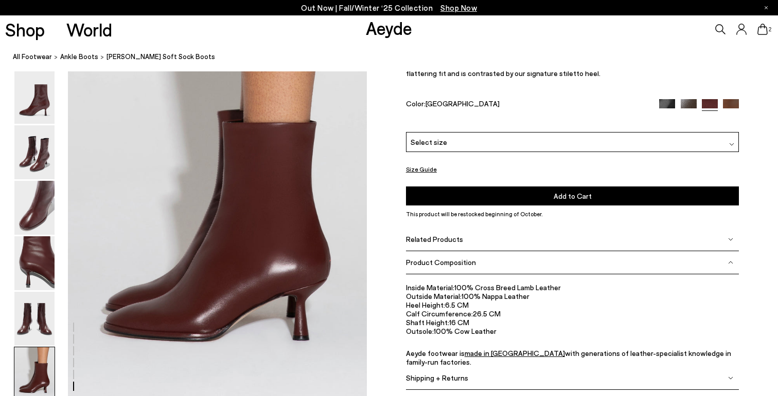
scroll to position [2072, 0]
